Goal: Transaction & Acquisition: Subscribe to service/newsletter

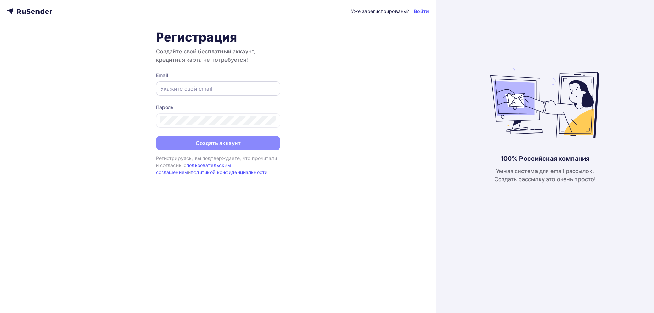
click at [209, 86] on input "text" at bounding box center [219, 89] width 116 height 8
type input "[EMAIL_ADDRESS][DOMAIN_NAME]"
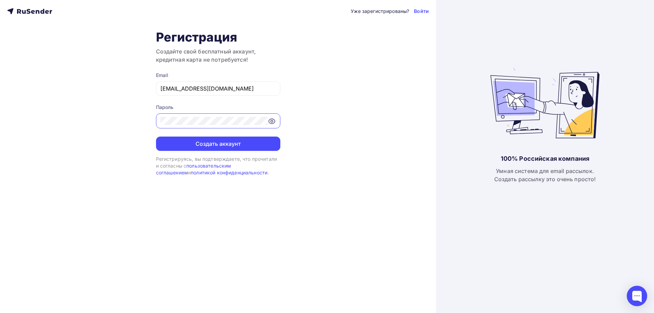
click at [156, 137] on button "Создать аккаунт" at bounding box center [218, 144] width 124 height 14
click at [229, 147] on button "Создать аккаунт" at bounding box center [218, 144] width 124 height 14
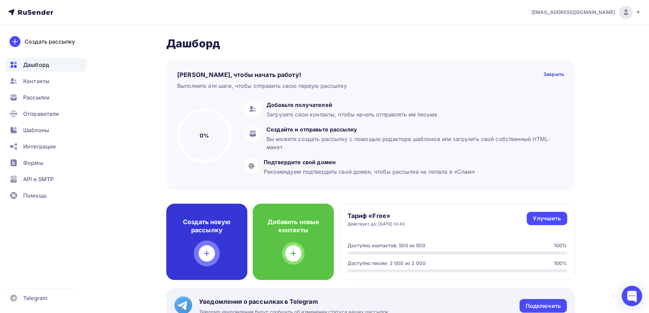
click at [209, 254] on icon at bounding box center [207, 254] width 5 height 0
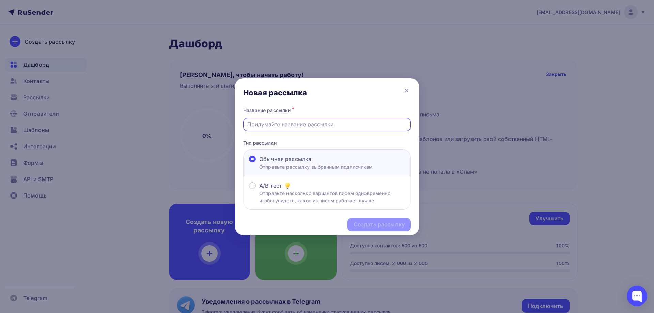
click at [268, 125] on input "text" at bounding box center [327, 124] width 160 height 8
type input "Апарт-отель Волга"
click at [357, 226] on div "Создать рассылку" at bounding box center [379, 225] width 51 height 8
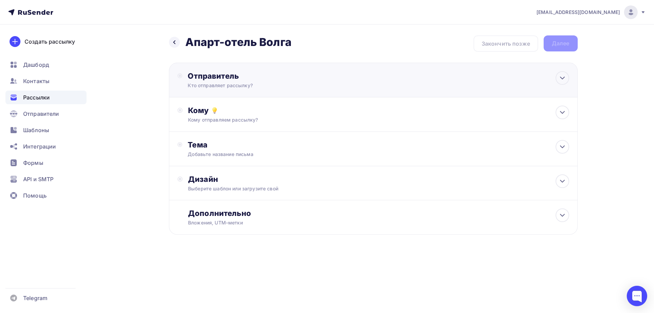
click at [272, 87] on div "Кто отправляет рассылку?" at bounding box center [254, 85] width 133 height 7
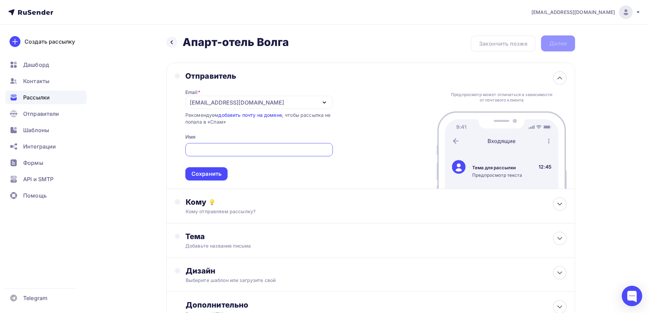
click at [310, 102] on div "dlev@hotel-volga.ru" at bounding box center [259, 102] width 148 height 13
click at [260, 147] on div "Добавить отправителя" at bounding box center [240, 147] width 63 height 8
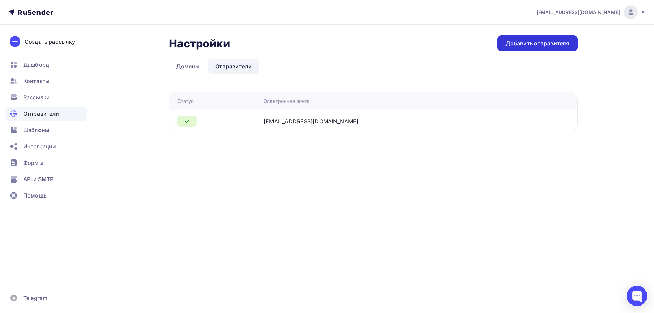
click at [527, 44] on div "Добавить отправителя" at bounding box center [538, 44] width 64 height 8
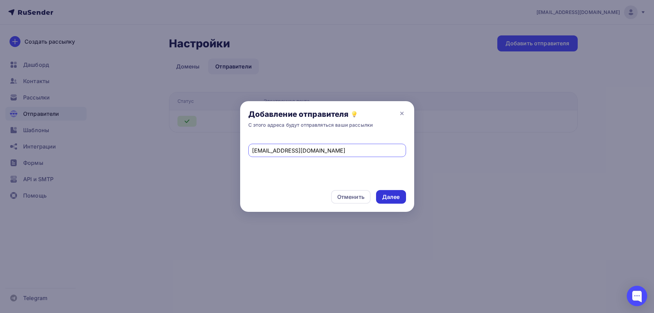
type input "reservation@hotel-volga.ru"
click at [393, 194] on div "Далее" at bounding box center [391, 197] width 18 height 8
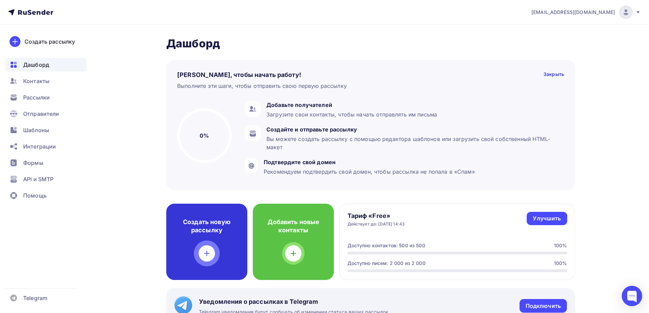
click at [204, 261] on div "Создать новую рассылку" at bounding box center [206, 242] width 81 height 76
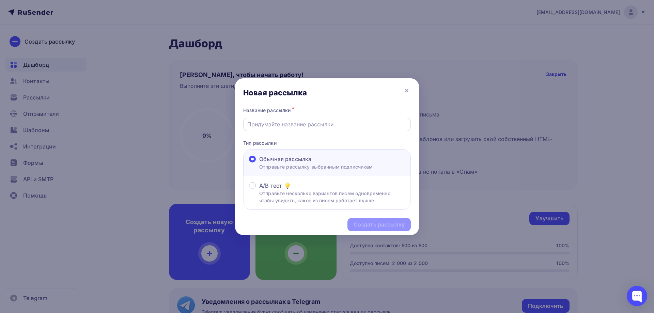
click at [307, 126] on input "text" at bounding box center [327, 124] width 160 height 8
type input "Апарт-отель Волга"
click at [376, 224] on div "Создать рассылку" at bounding box center [379, 225] width 51 height 8
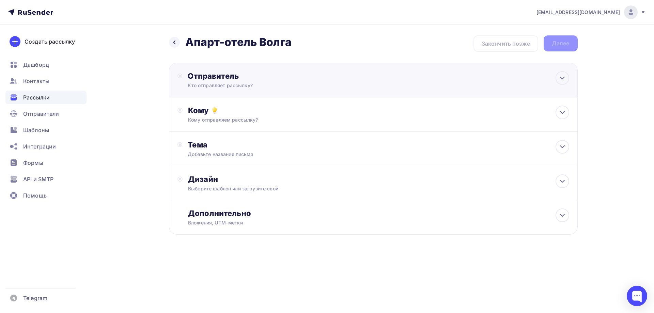
click at [253, 87] on div "Кто отправляет рассылку?" at bounding box center [254, 85] width 133 height 7
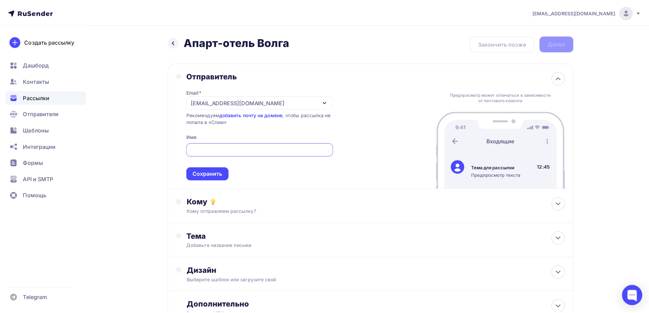
scroll to position [1, 0]
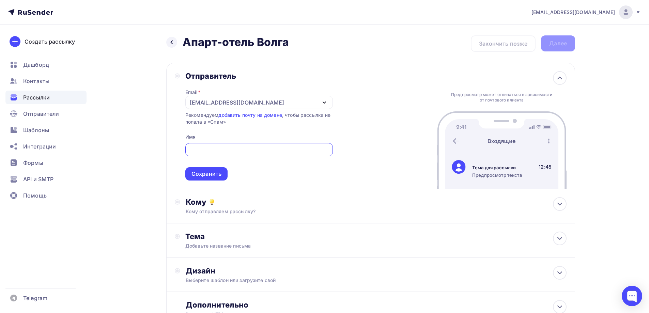
click at [237, 102] on div "dlev@hotel-volga.ru" at bounding box center [237, 103] width 94 height 8
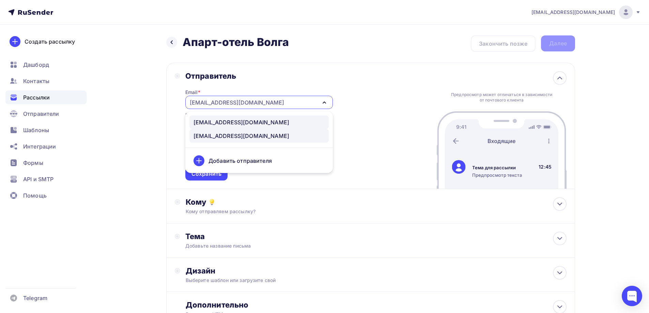
click at [232, 122] on div "reservation@hotel-volga.ru" at bounding box center [242, 122] width 96 height 8
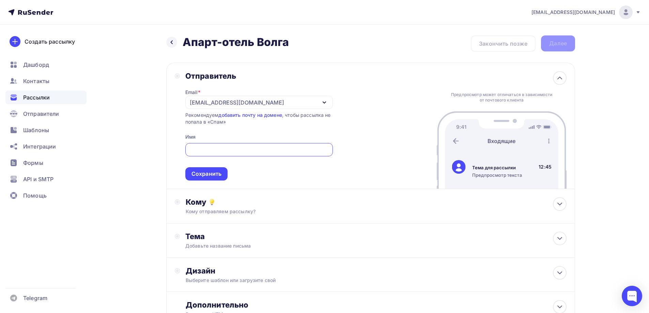
click at [224, 149] on input "text" at bounding box center [259, 150] width 140 height 8
type input "F"
type input "Апарт-отель Волга"
click at [220, 172] on div "Сохранить" at bounding box center [207, 174] width 30 height 8
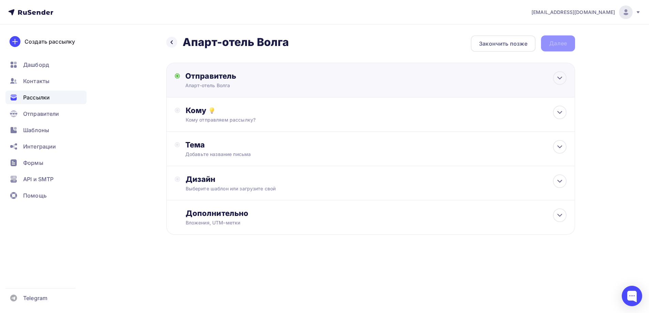
scroll to position [0, 0]
click at [240, 123] on div "Кому отправляем рассылку?" at bounding box center [359, 120] width 343 height 7
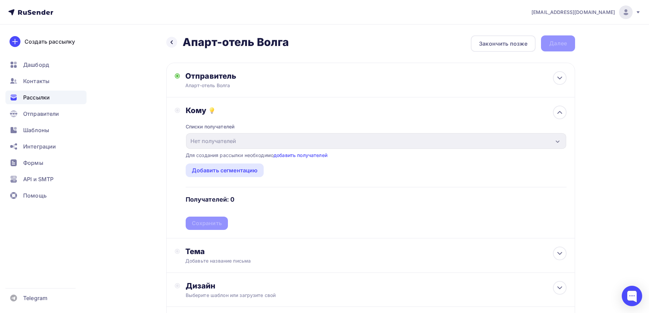
click at [293, 158] on div "Для создания рассылки необходимо добавить получателей" at bounding box center [257, 155] width 142 height 7
click at [293, 155] on link "добавить получателей" at bounding box center [301, 155] width 54 height 6
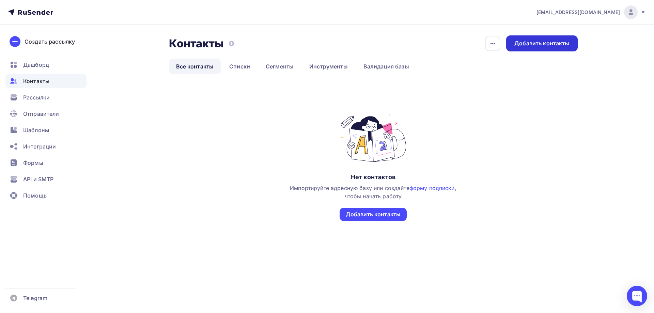
click at [567, 43] on div "Добавить контакты" at bounding box center [542, 44] width 55 height 8
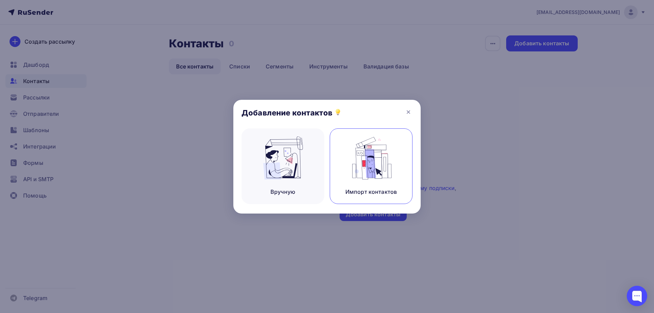
click at [373, 167] on img at bounding box center [372, 158] width 46 height 43
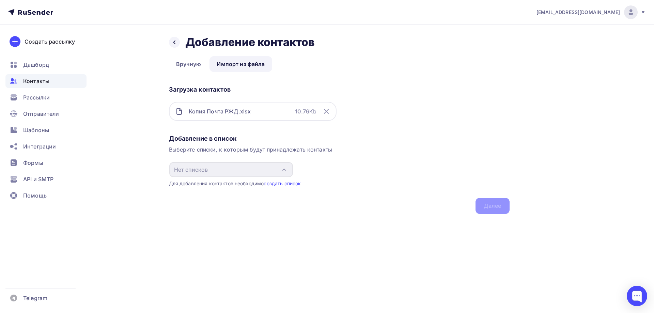
click at [279, 183] on link "создать список" at bounding box center [282, 184] width 37 height 6
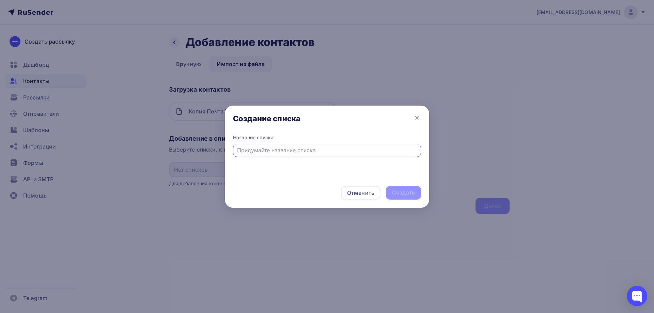
click at [289, 155] on div at bounding box center [327, 150] width 188 height 13
click at [330, 150] on input "text" at bounding box center [327, 150] width 180 height 8
type input "РЖД"
click at [397, 195] on div "Создать" at bounding box center [403, 193] width 23 height 8
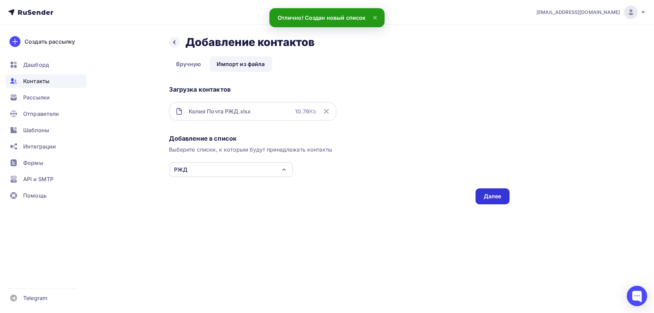
click at [502, 197] on div "Далее" at bounding box center [493, 196] width 34 height 16
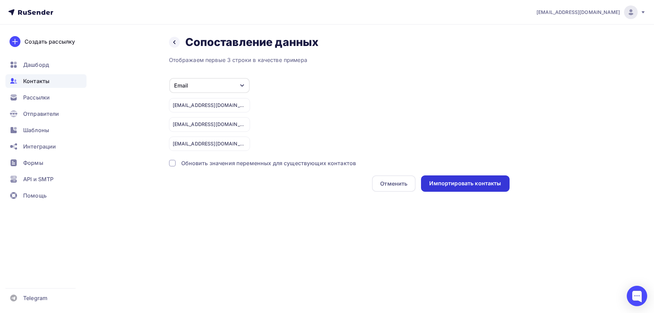
click at [474, 191] on div "Импортировать контакты" at bounding box center [465, 184] width 88 height 16
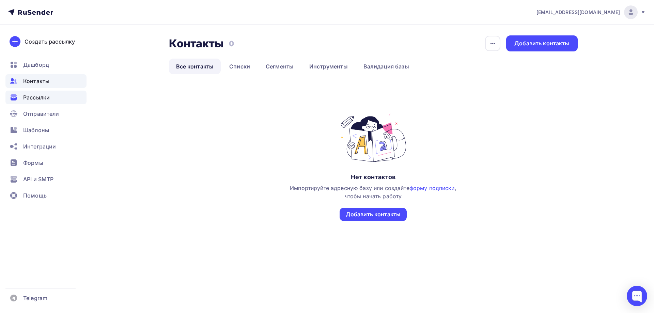
click at [68, 99] on div "Рассылки" at bounding box center [45, 98] width 81 height 14
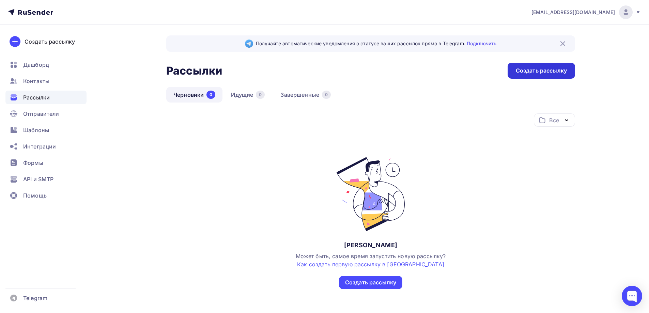
click at [534, 76] on div "Создать рассылку" at bounding box center [541, 71] width 67 height 16
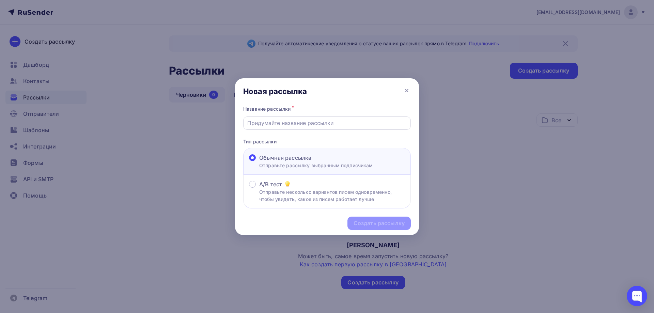
click at [311, 128] on div at bounding box center [327, 123] width 168 height 13
click at [294, 121] on input "text" at bounding box center [327, 123] width 160 height 8
type input "Апарт-отель Волга"
click at [397, 222] on div "Создать рассылку" at bounding box center [379, 224] width 51 height 8
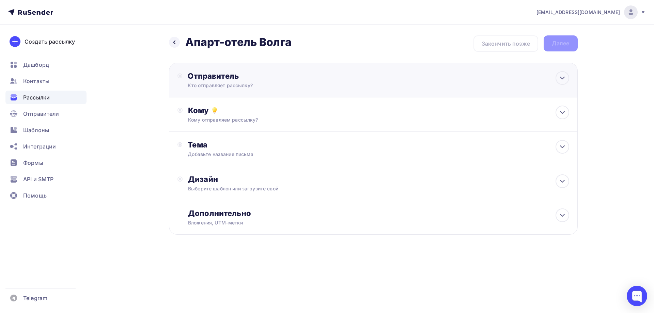
click at [232, 85] on div "Кто отправляет рассылку?" at bounding box center [254, 85] width 133 height 7
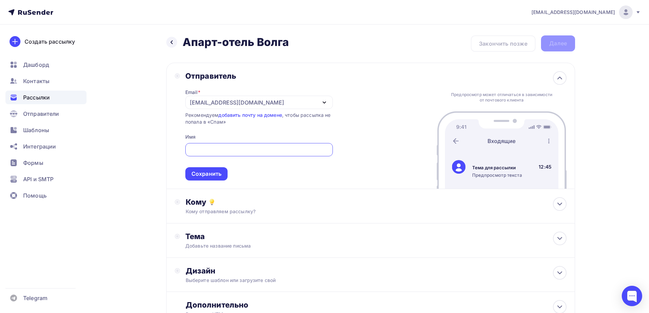
click at [226, 147] on input "text" at bounding box center [259, 150] width 140 height 8
click at [242, 102] on div "dlev@hotel-volga.ru" at bounding box center [237, 103] width 94 height 8
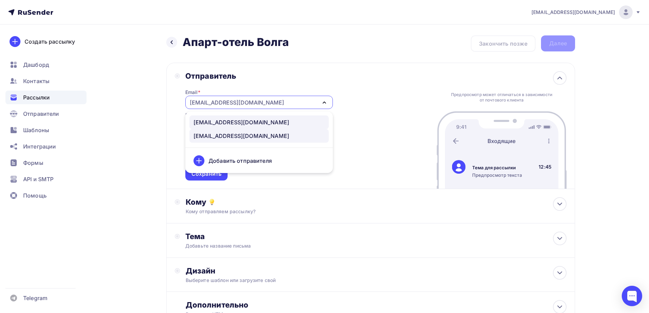
click at [232, 124] on div "reservation@hotel-volga.ru" at bounding box center [242, 122] width 96 height 8
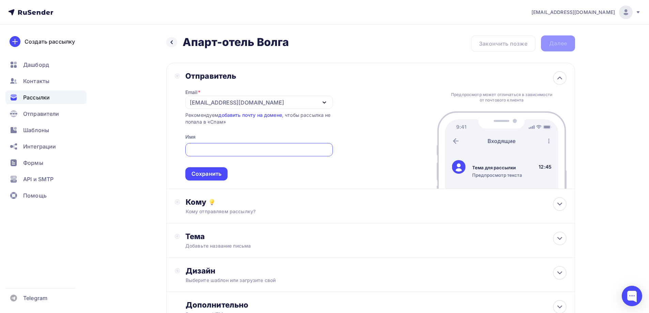
click at [232, 150] on input "text" at bounding box center [259, 150] width 140 height 8
type input "Апарт-отель Волга"
click at [210, 171] on div "Сохранить" at bounding box center [207, 174] width 30 height 8
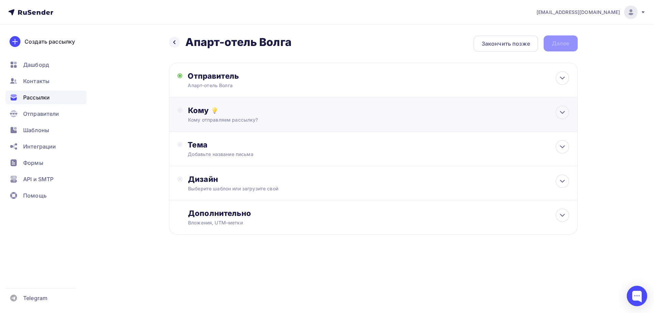
click at [240, 113] on div "Кому" at bounding box center [378, 111] width 381 height 10
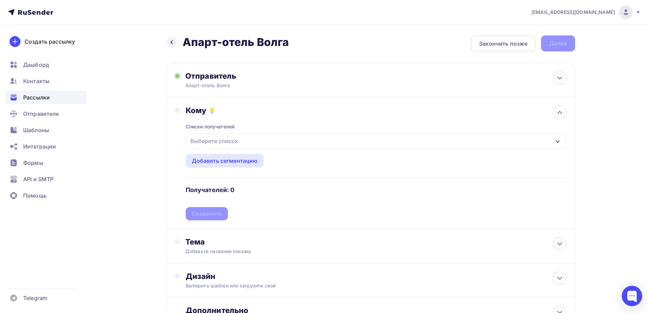
click at [241, 137] on div "Выберите список" at bounding box center [376, 141] width 380 height 16
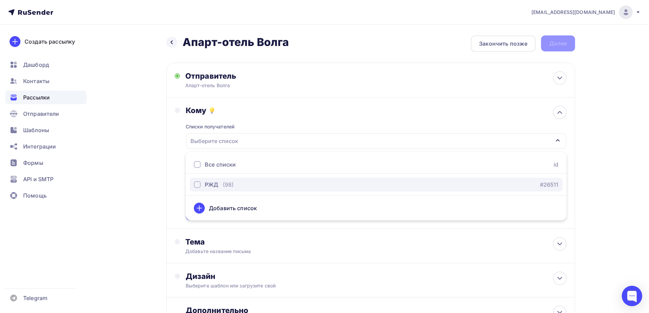
click at [222, 182] on div "РЖД (98)" at bounding box center [214, 185] width 40 height 8
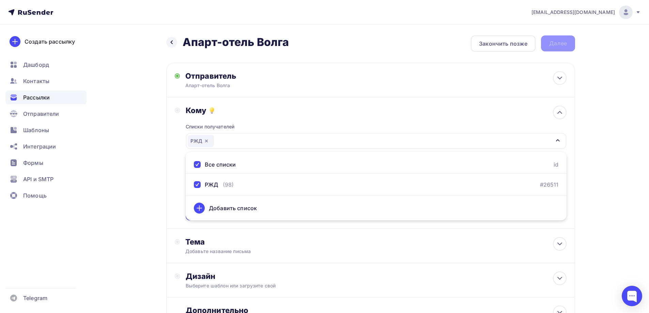
click at [138, 189] on div "Назад Апарт-отель Волга Апарт-отель Волга Закончить позже Далее Отправитель Апа…" at bounding box center [324, 200] width 559 height 351
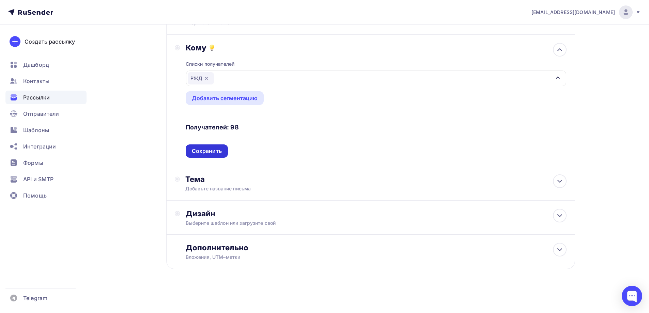
click at [219, 151] on div "Сохранить" at bounding box center [207, 151] width 30 height 8
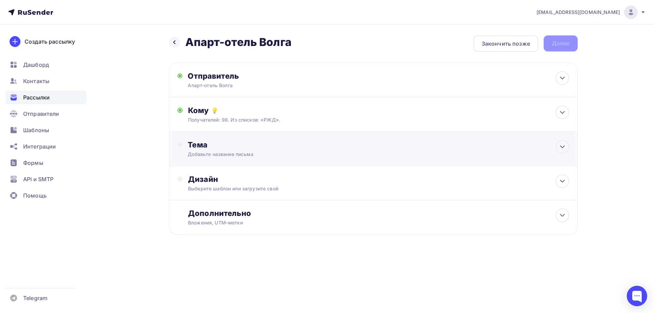
click at [206, 158] on div "Тема Добавьте название письма Тема * Рекомендуем использовать не более 150 симв…" at bounding box center [373, 149] width 409 height 34
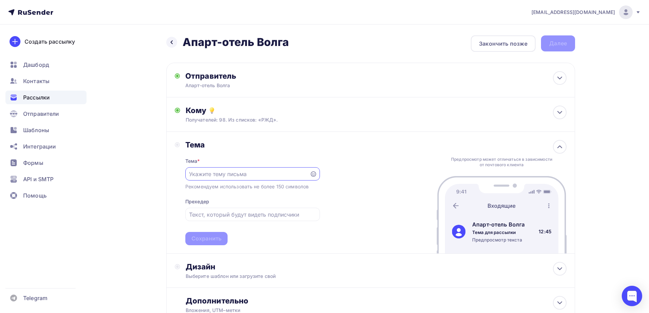
click at [213, 174] on input "text" at bounding box center [247, 174] width 117 height 8
paste input "Специальный тариф для размещения сотрудников"
type input "Специальный тариф для размещения сотрудников"
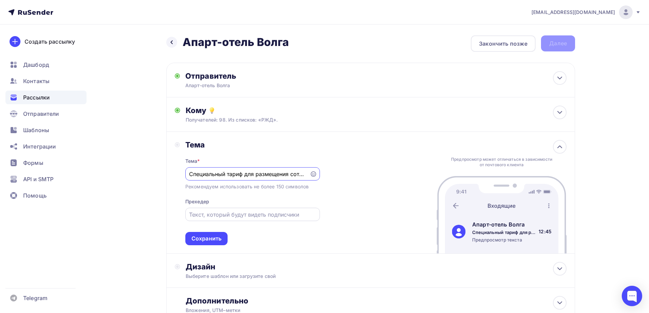
click at [222, 216] on input "text" at bounding box center [252, 215] width 127 height 8
drag, startPoint x: 242, startPoint y: 173, endPoint x: 186, endPoint y: 170, distance: 56.3
click at [186, 170] on div "Специальный тариф для размещения сотрудников" at bounding box center [252, 173] width 135 height 13
click at [238, 215] on input "text" at bounding box center [252, 215] width 127 height 8
paste input "Специальный тариф"
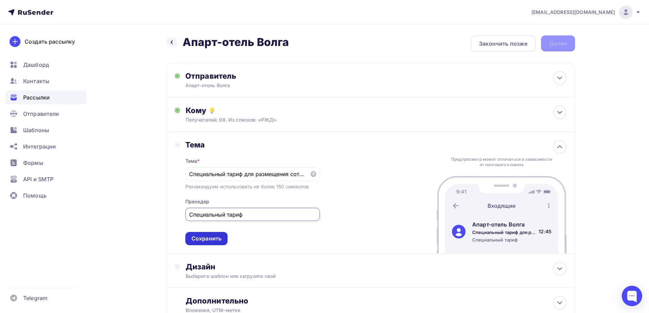
type input "Специальный тариф"
click at [209, 237] on div "Сохранить" at bounding box center [207, 239] width 30 height 8
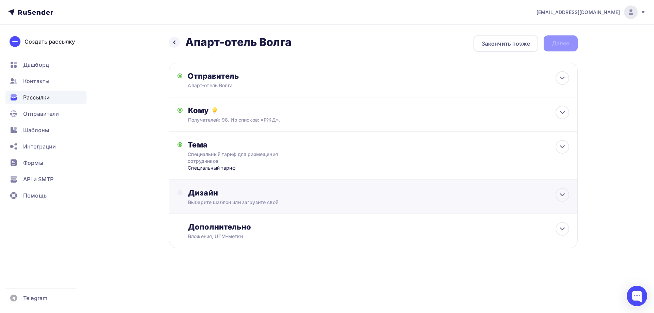
click at [236, 196] on div "Дизайн" at bounding box center [378, 193] width 381 height 10
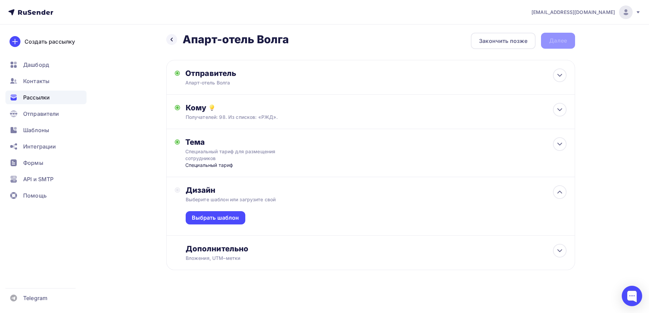
scroll to position [4, 0]
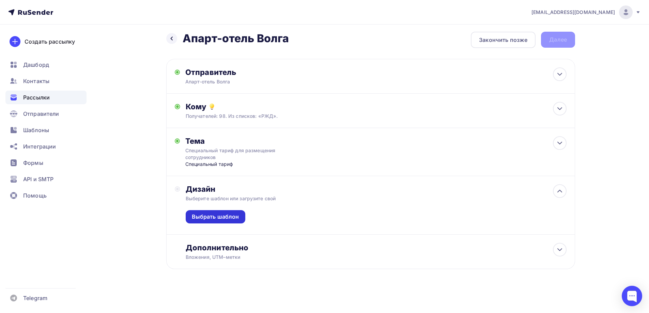
click at [228, 214] on div "Выбрать шаблон" at bounding box center [215, 217] width 47 height 8
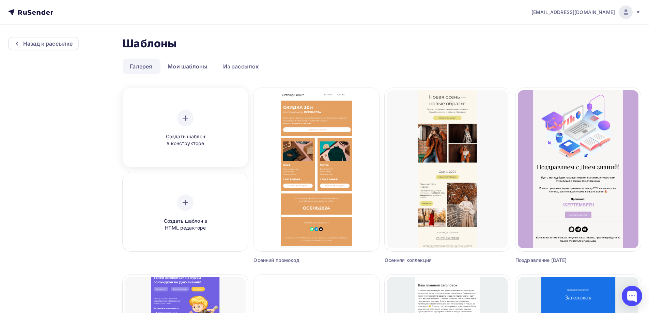
click at [194, 117] on div at bounding box center [185, 118] width 16 height 16
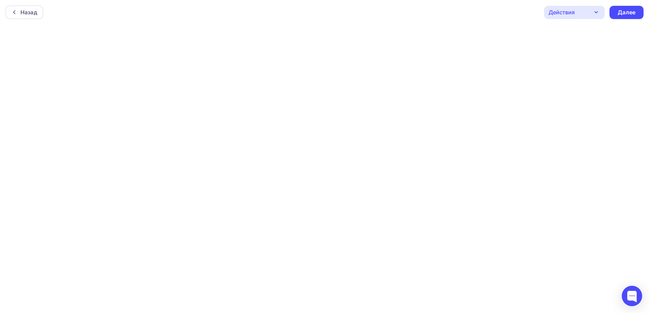
scroll to position [2, 0]
click at [630, 13] on div "Далее" at bounding box center [627, 11] width 18 height 8
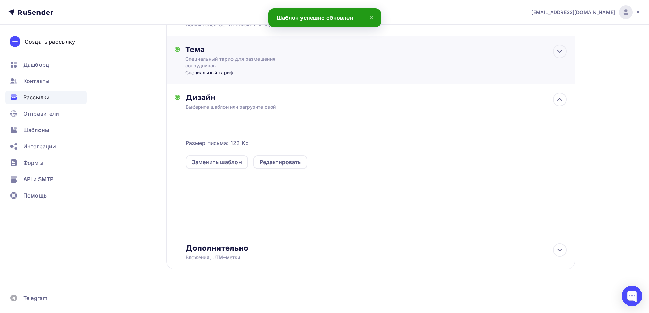
scroll to position [96, 0]
click at [254, 248] on div "Дополнительно" at bounding box center [376, 248] width 381 height 10
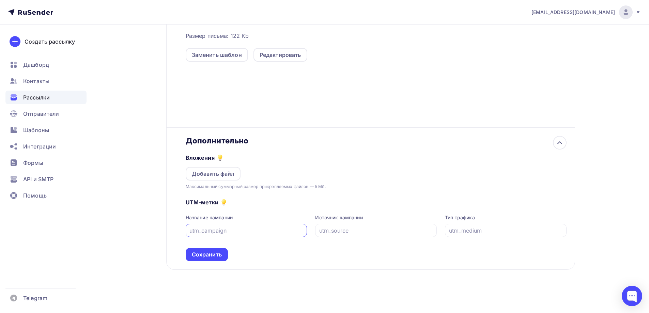
scroll to position [203, 0]
click at [213, 253] on div "Сохранить" at bounding box center [207, 254] width 30 height 8
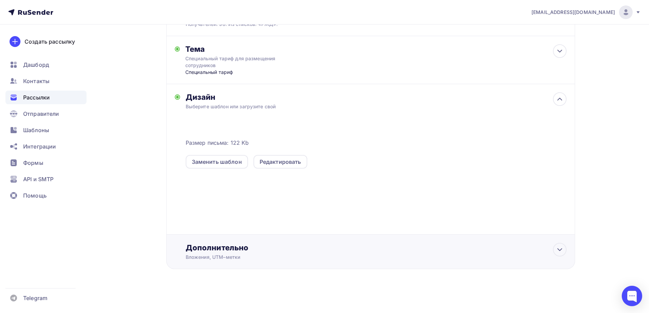
click at [486, 243] on div "Дополнительно" at bounding box center [376, 248] width 381 height 10
click at [502, 252] on div "Дополнительно" at bounding box center [376, 248] width 381 height 10
click at [561, 249] on icon at bounding box center [560, 250] width 8 height 8
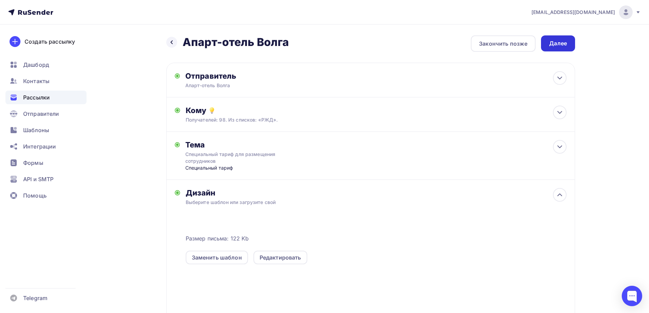
click at [566, 40] on div "Далее" at bounding box center [558, 44] width 18 height 8
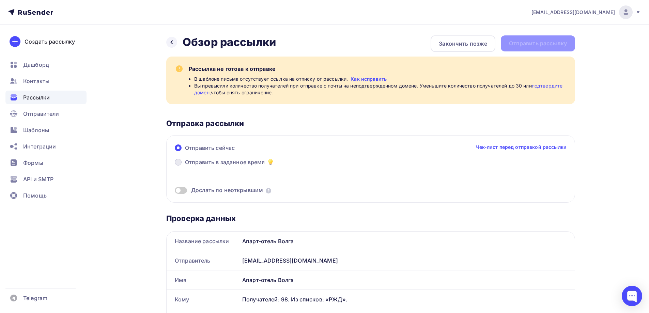
click at [181, 165] on label "Отправить в заданное время" at bounding box center [225, 163] width 100 height 10
click at [185, 166] on input "Отправить в заданное время" at bounding box center [185, 166] width 0 height 0
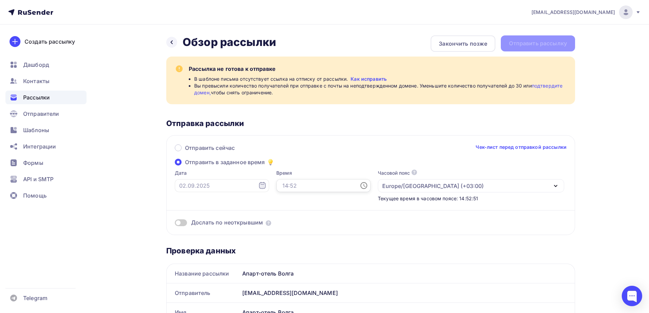
click at [286, 189] on input "text" at bounding box center [323, 185] width 94 height 13
click at [290, 145] on li "16" at bounding box center [286, 145] width 35 height 11
type input "16:00"
click at [301, 200] on div "Время 16:00" at bounding box center [323, 186] width 94 height 32
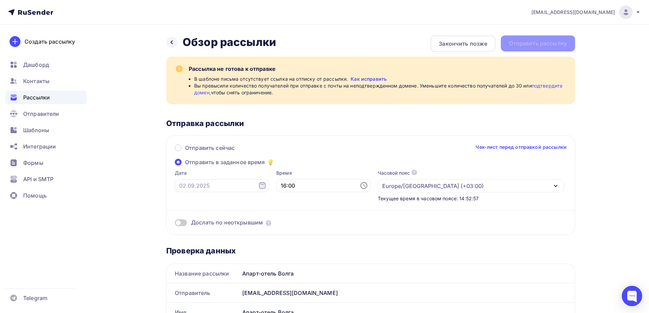
scroll to position [34, 0]
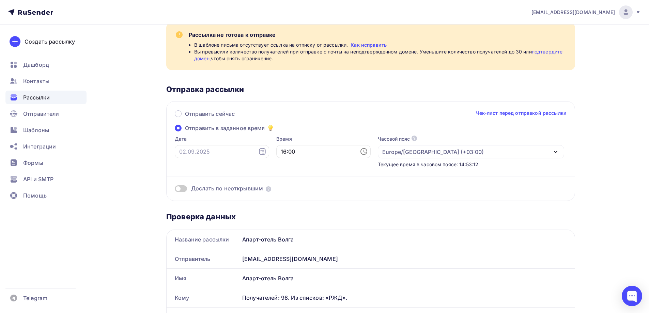
click at [179, 190] on span at bounding box center [181, 188] width 12 height 7
click at [175, 190] on input "checkbox" at bounding box center [175, 190] width 0 height 0
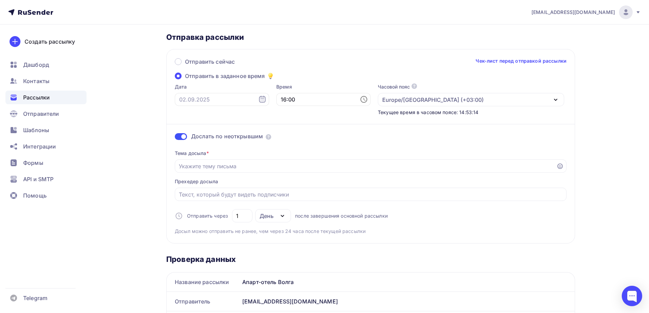
scroll to position [102, 0]
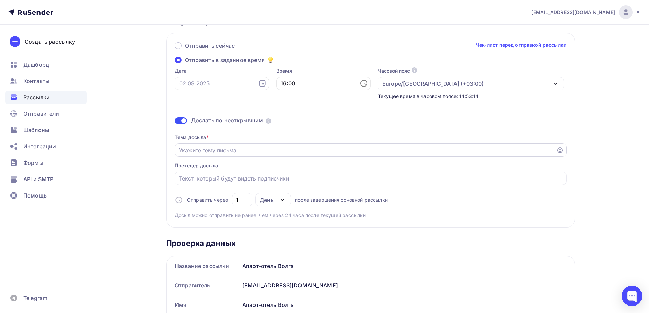
click at [235, 148] on input "Отправить в заданное время" at bounding box center [366, 150] width 374 height 8
click at [243, 149] on input "Отправить в заданное время" at bounding box center [366, 150] width 374 height 8
paste input "Специальный тариф для размещения сотрудников"
type input "Специальный тариф для размещения сотрудников"
click at [239, 175] on input "Отправить в заданное время" at bounding box center [371, 179] width 384 height 8
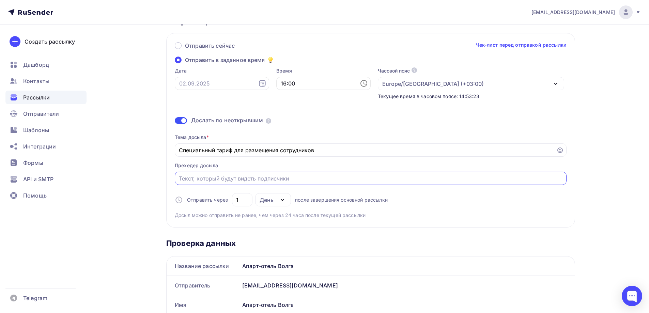
paste input "Специальный тариф для размещения сотрудников"
drag, startPoint x: 274, startPoint y: 181, endPoint x: 237, endPoint y: 177, distance: 37.6
click at [237, 177] on div "Специальный тариф для размещения сотрудников" at bounding box center [371, 178] width 392 height 13
drag, startPoint x: 234, startPoint y: 179, endPoint x: 322, endPoint y: 177, distance: 88.3
click at [322, 177] on input "Специальный тариф для размещения сотрудников" at bounding box center [371, 179] width 384 height 8
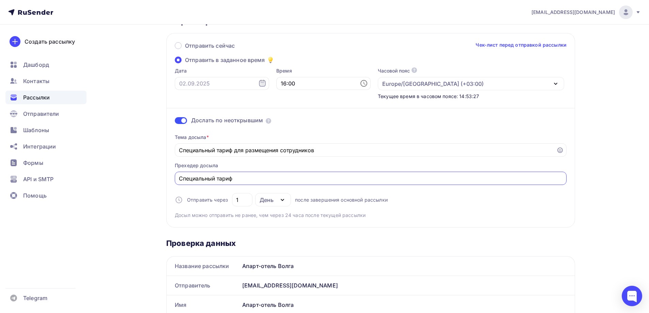
type input "Специальный тариф"
drag, startPoint x: 143, startPoint y: 215, endPoint x: 151, endPoint y: 217, distance: 8.1
click at [143, 215] on div "Назад Обзор рассылки Обзор рассылки Закончить позже Отправить рассылку Рассылка…" at bounding box center [324, 309] width 559 height 774
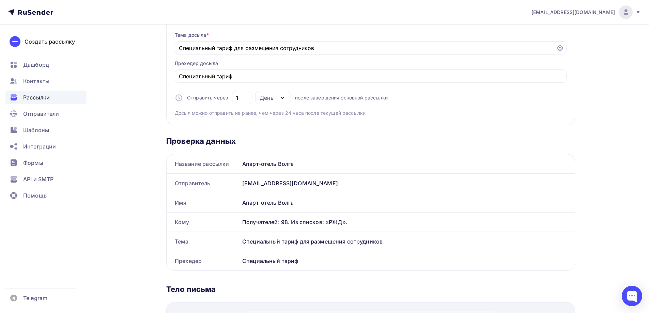
scroll to position [273, 0]
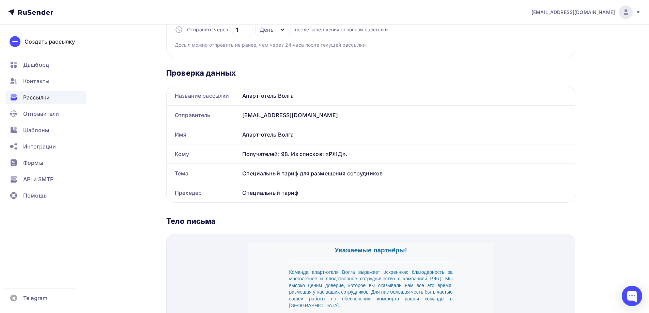
drag, startPoint x: 199, startPoint y: 95, endPoint x: 303, endPoint y: 100, distance: 104.1
click at [301, 100] on div "Название рассылки Апарт-отель Волга" at bounding box center [371, 95] width 408 height 19
click at [232, 159] on div "Кому" at bounding box center [203, 154] width 73 height 19
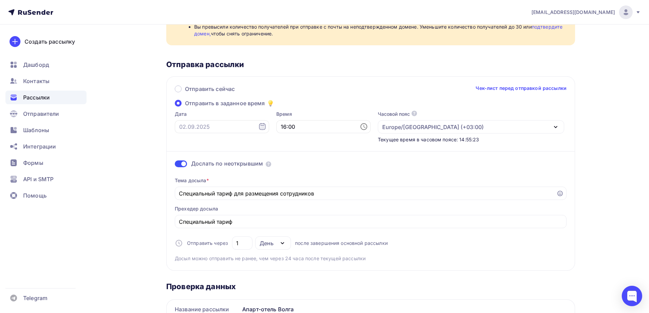
scroll to position [0, 0]
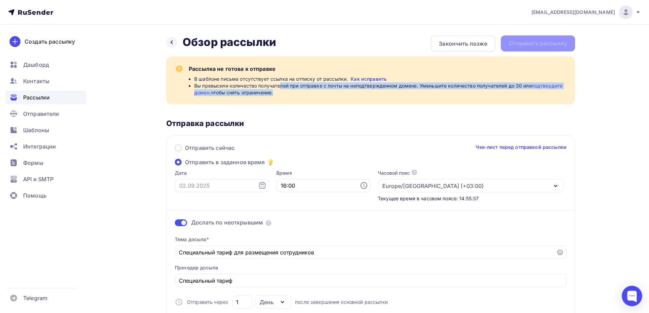
drag, startPoint x: 282, startPoint y: 87, endPoint x: 535, endPoint y: 96, distance: 253.7
click at [536, 96] on span "Вы превысили количество получателей при отправке с почты на неподтвержденном до…" at bounding box center [380, 89] width 373 height 14
click at [557, 96] on span "Вы превысили количество получателей при отправке с почты на неподтвержденном до…" at bounding box center [380, 89] width 373 height 14
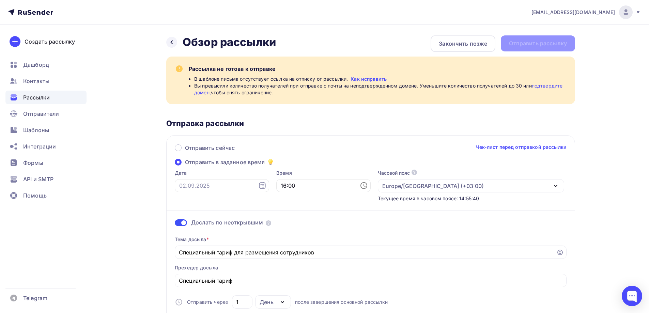
click at [551, 85] on link "подтвердите домен," at bounding box center [378, 89] width 368 height 13
click at [358, 77] on link "Как исправить" at bounding box center [369, 79] width 36 height 7
click at [171, 44] on icon at bounding box center [171, 42] width 5 height 5
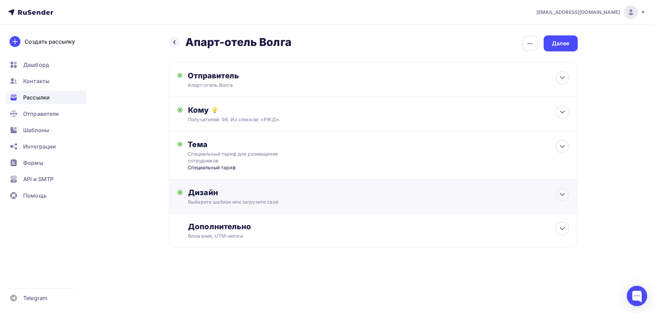
click at [274, 197] on div "Дизайн" at bounding box center [378, 193] width 381 height 10
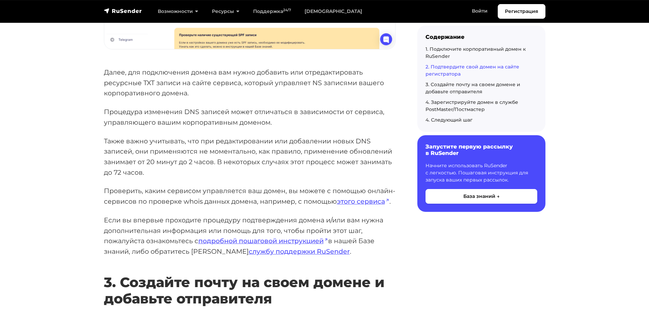
scroll to position [1057, 0]
